Goal: Find specific page/section: Find specific page/section

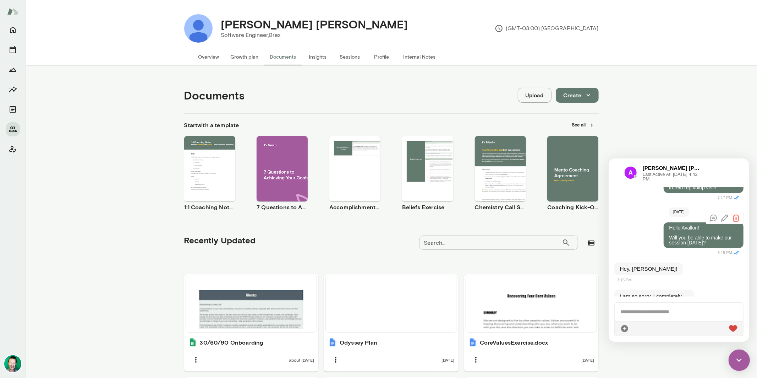
scroll to position [1196, 0]
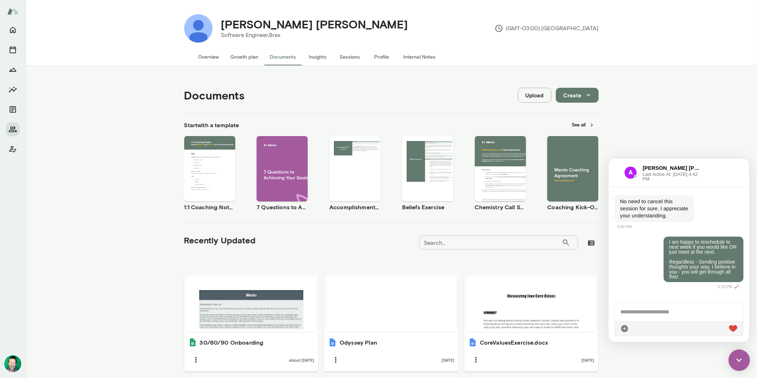
click at [742, 362] on img at bounding box center [738, 359] width 21 height 21
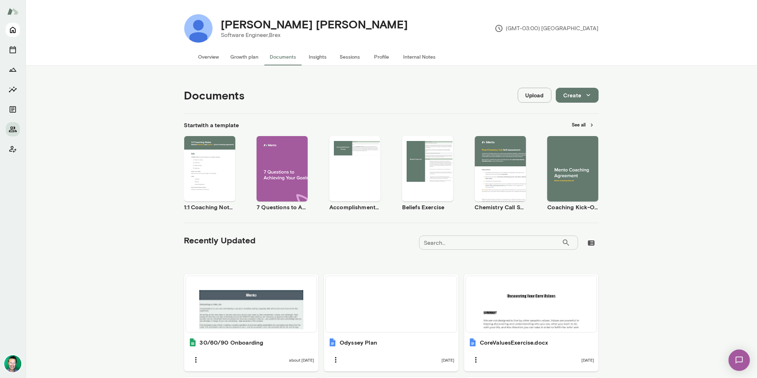
click at [9, 31] on icon "Home" at bounding box center [13, 30] width 9 height 9
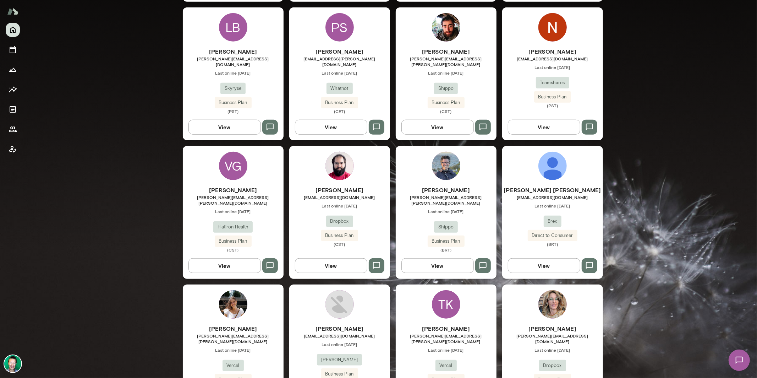
scroll to position [496, 0]
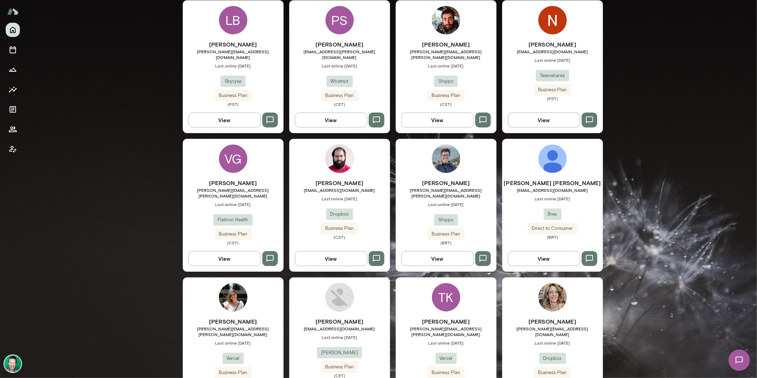
click at [329, 251] on button "View" at bounding box center [331, 258] width 72 height 15
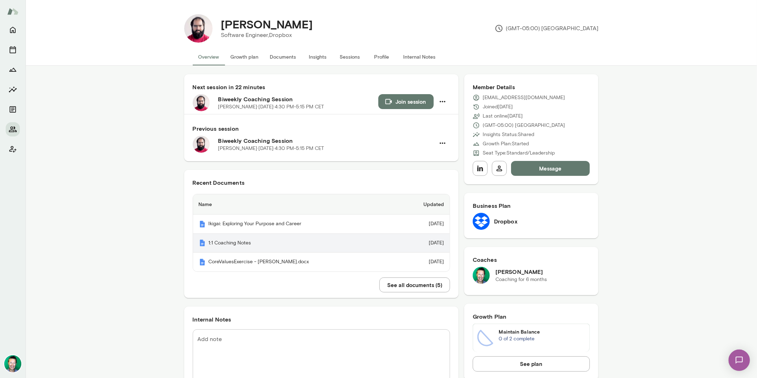
click at [242, 245] on th "1:1 Coaching Notes" at bounding box center [294, 243] width 203 height 19
click at [424, 283] on button "See all documents ( 5 )" at bounding box center [414, 284] width 71 height 15
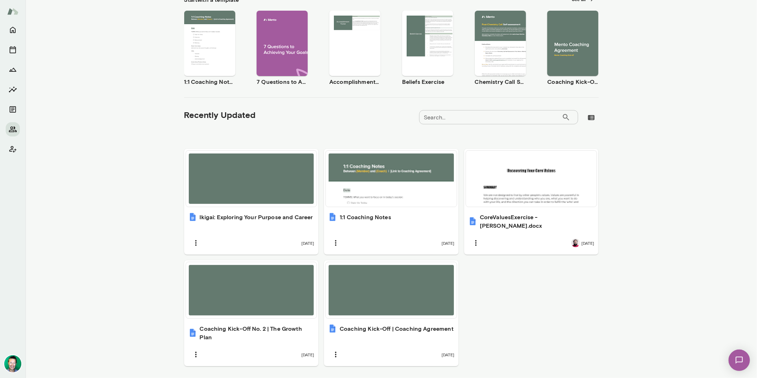
scroll to position [139, 0]
